Goal: Find specific page/section: Find specific page/section

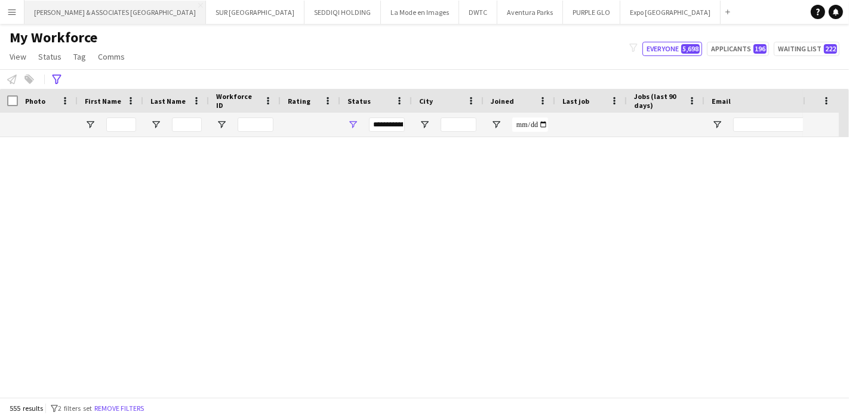
scroll to position [9917, 0]
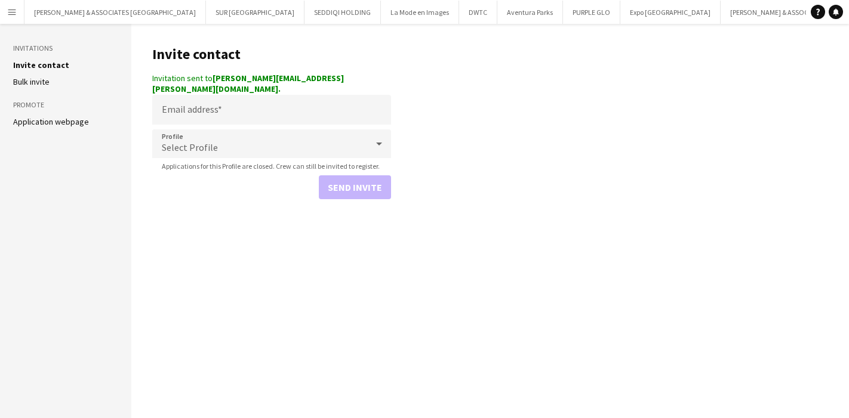
click at [0, 13] on button "Menu" at bounding box center [12, 12] width 24 height 24
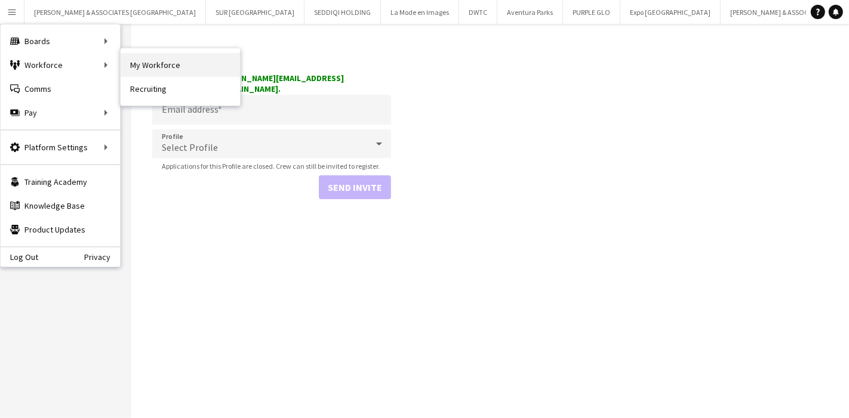
click at [182, 65] on link "My Workforce" at bounding box center [180, 65] width 119 height 24
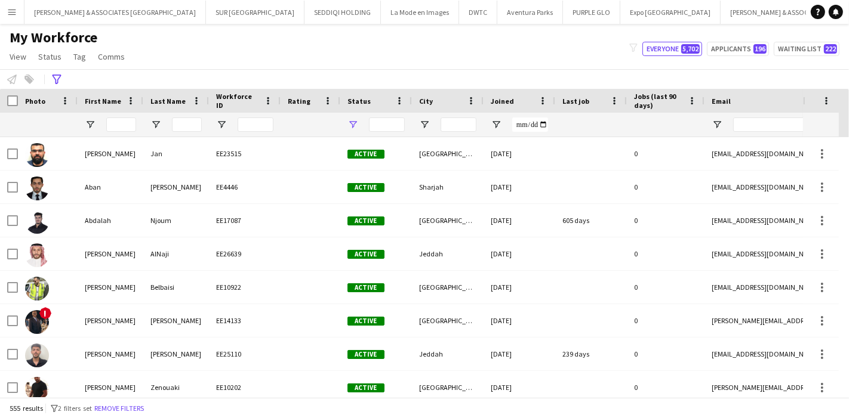
type input "**********"
click at [124, 121] on input "First Name Filter Input" at bounding box center [121, 125] width 30 height 14
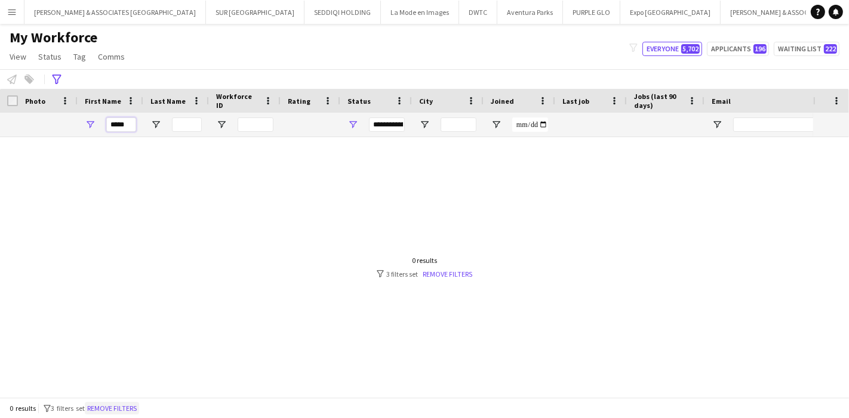
type input "*****"
click at [139, 405] on button "Remove filters" at bounding box center [112, 408] width 54 height 13
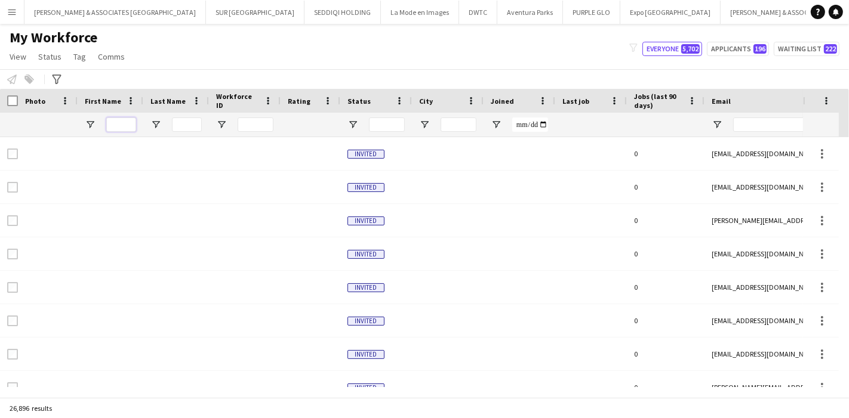
click at [131, 124] on input "First Name Filter Input" at bounding box center [121, 125] width 30 height 14
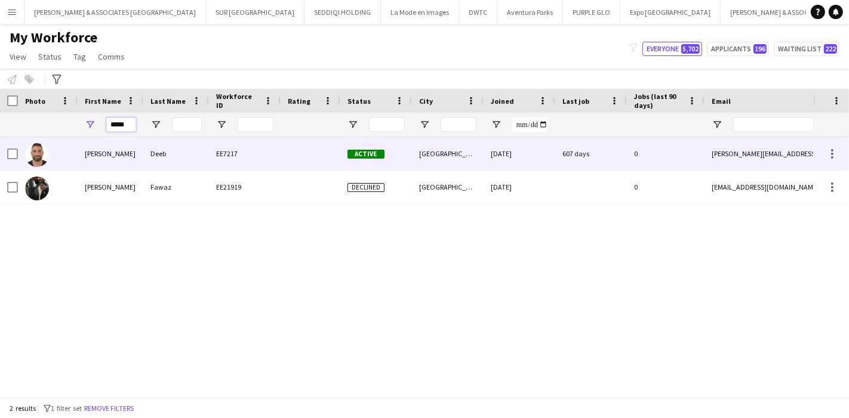
type input "*****"
click at [159, 156] on div "Deeb" at bounding box center [176, 153] width 66 height 33
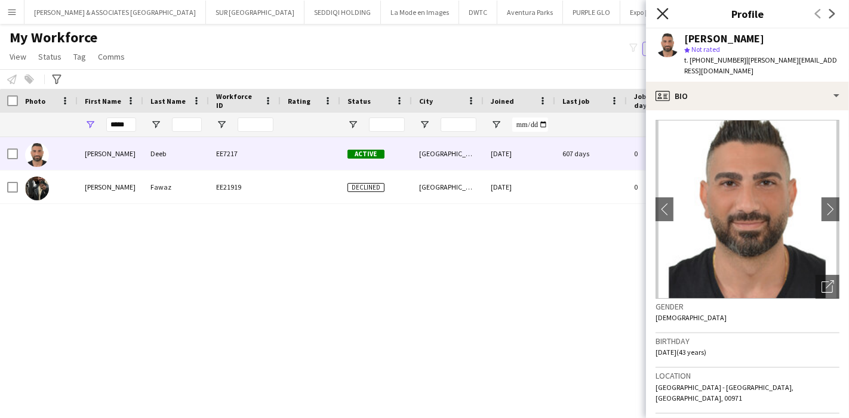
click at [664, 11] on icon at bounding box center [661, 13] width 11 height 11
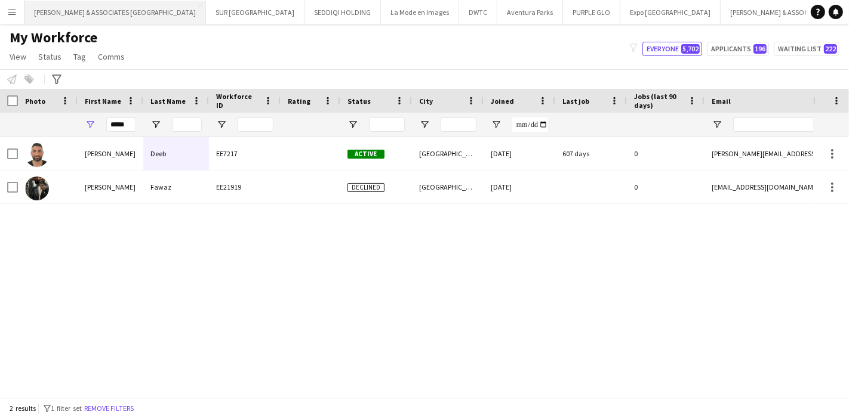
click at [108, 8] on button "[PERSON_NAME] & ASSOCIATES UAE Close" at bounding box center [114, 12] width 181 height 23
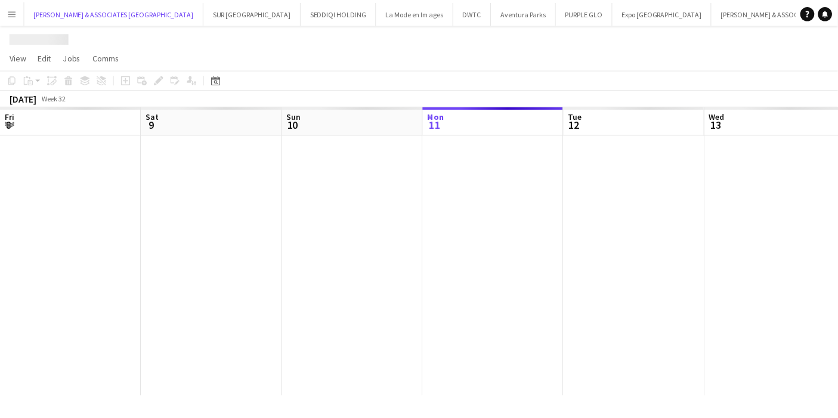
scroll to position [0, 285]
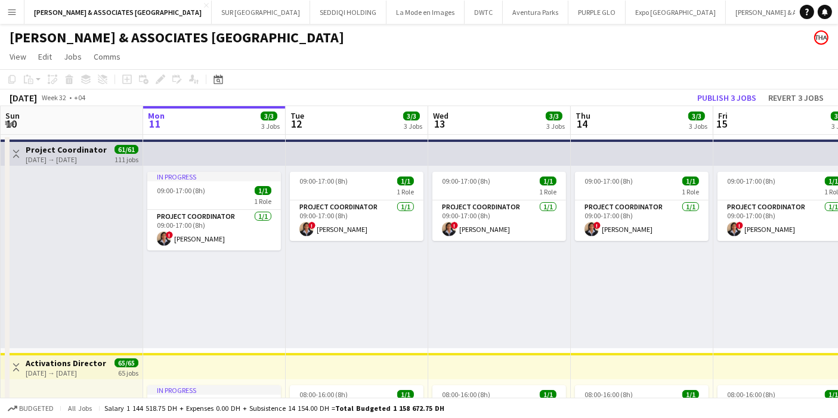
drag, startPoint x: 314, startPoint y: 267, endPoint x: 325, endPoint y: 263, distance: 11.3
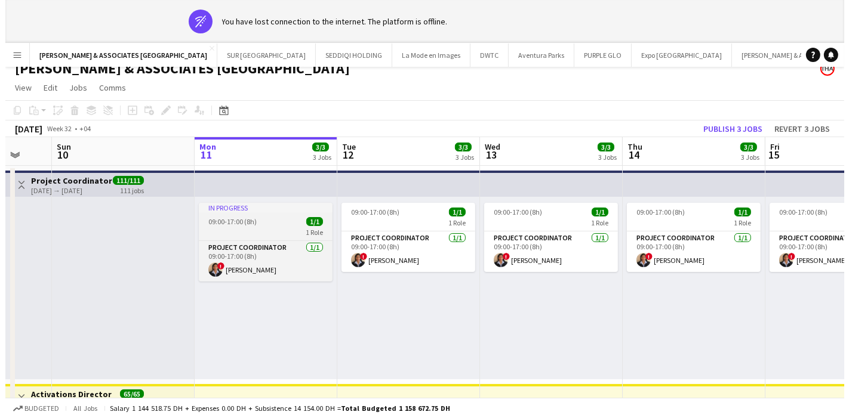
scroll to position [0, 0]
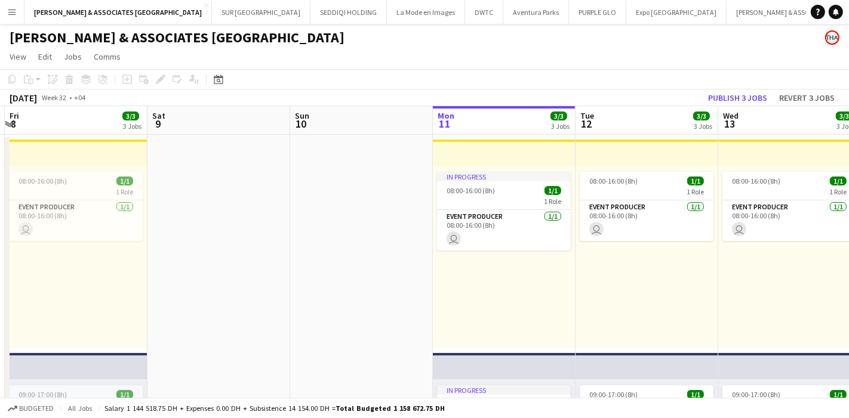
drag, startPoint x: 219, startPoint y: 332, endPoint x: 414, endPoint y: 299, distance: 197.4
click at [472, 313] on app-calendar-viewport "Thu 7 4/4 4 Jobs Fri 8 3/3 3 Jobs Sat 9 Sun 10 Mon 11 3/3 3 Jobs Tue 12 3/3 3 J…" at bounding box center [424, 422] width 849 height 633
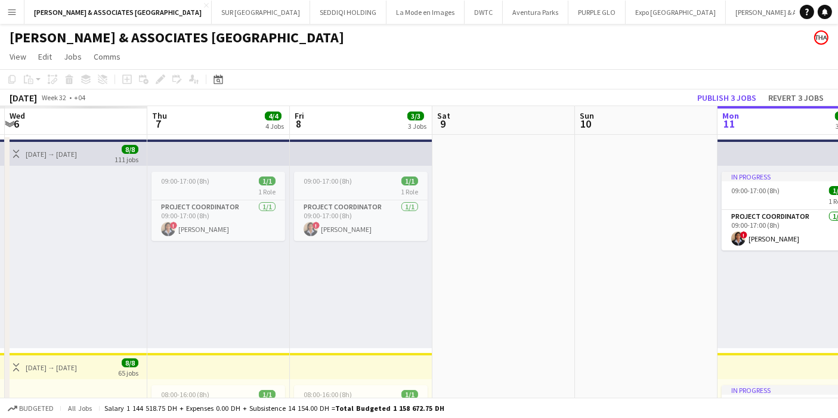
scroll to position [0, 407]
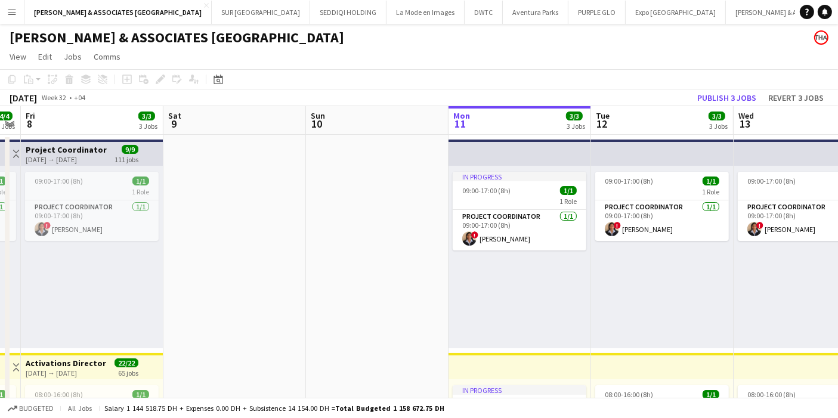
drag, startPoint x: 305, startPoint y: 277, endPoint x: 511, endPoint y: 275, distance: 206.5
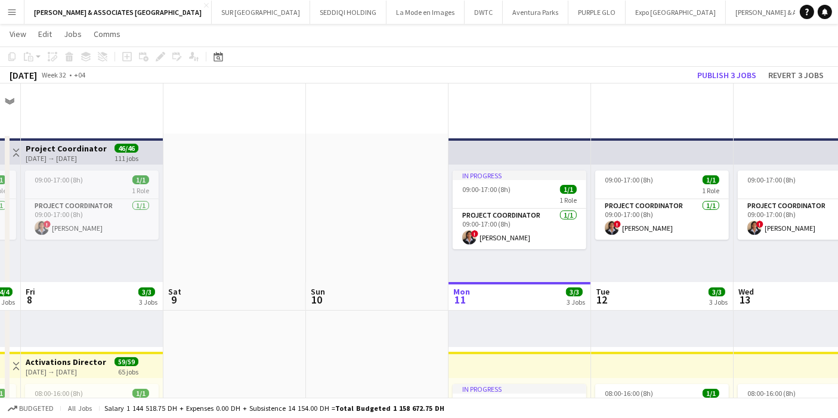
drag, startPoint x: 310, startPoint y: 276, endPoint x: 501, endPoint y: 275, distance: 191.6
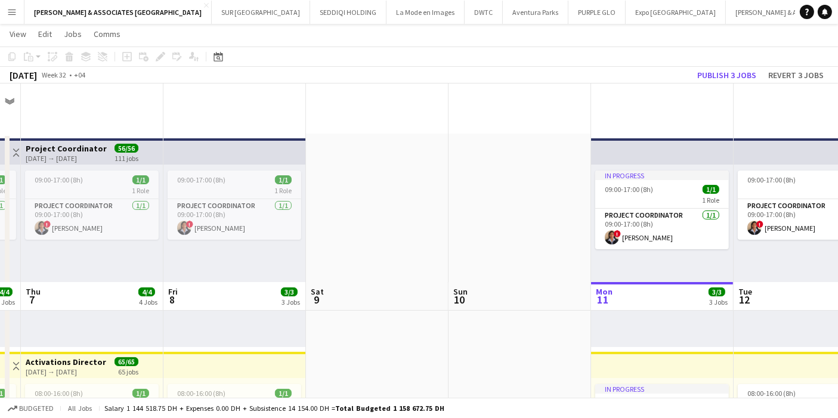
scroll to position [0, 372]
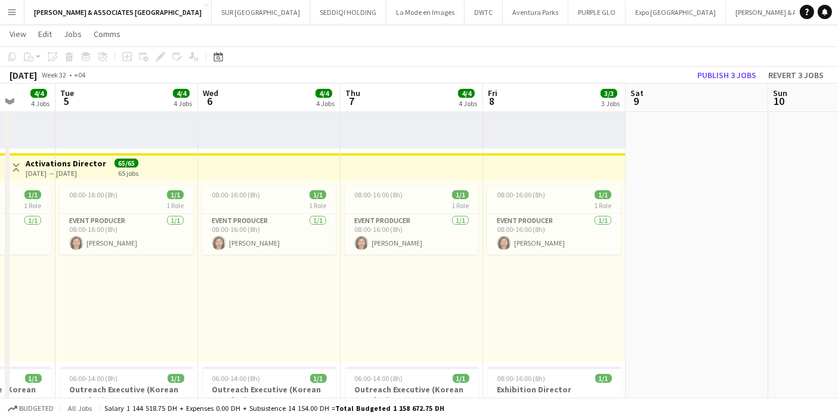
drag, startPoint x: 300, startPoint y: 280, endPoint x: 338, endPoint y: 283, distance: 39.0
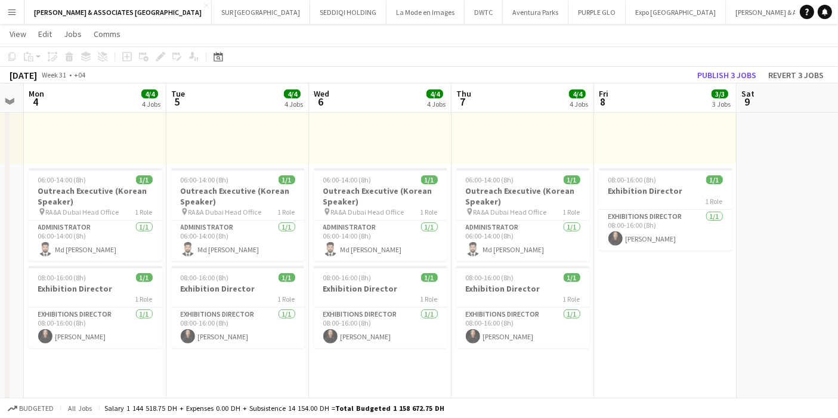
scroll to position [0, 421]
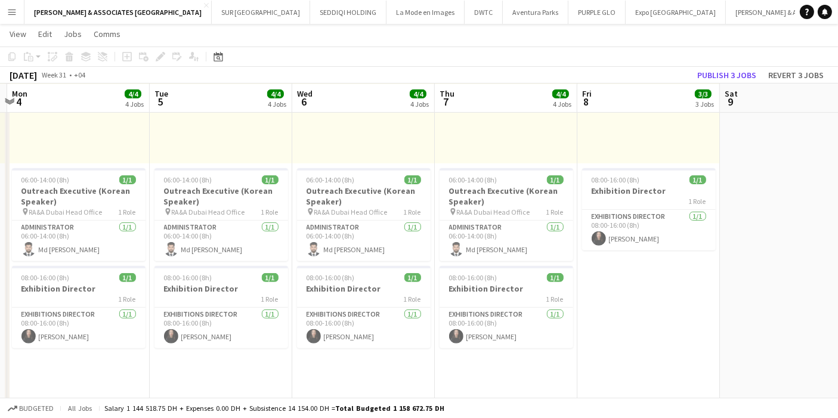
drag, startPoint x: 583, startPoint y: 364, endPoint x: 464, endPoint y: 356, distance: 119.6
click at [464, 356] on app-calendar-viewport "Fri 1 4/4 4 Jobs Sat 2 Sun 3 Mon 4 4/4 4 Jobs Tue 5 4/4 4 Jobs Wed 6 4/4 4 Jobs…" at bounding box center [419, 422] width 838 height 1547
